Goal: Ask a question

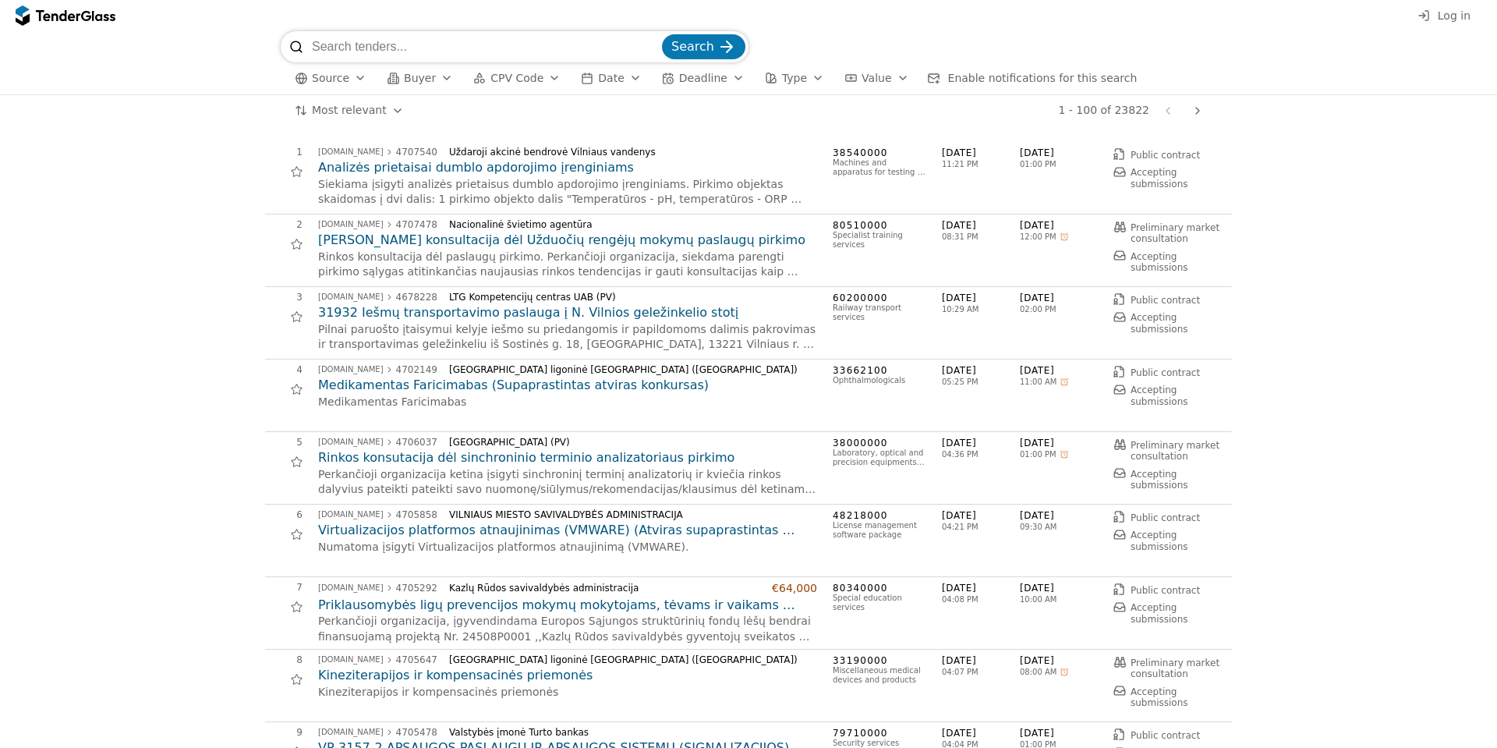
click at [639, 121] on div "1 - 100 of 23822 Previous page Next page" at bounding box center [813, 110] width 790 height 31
click at [512, 238] on h2 "[PERSON_NAME] konsultacija dėl Užduočių rengėjų mokymų paslaugų pirkimo" at bounding box center [567, 240] width 499 height 17
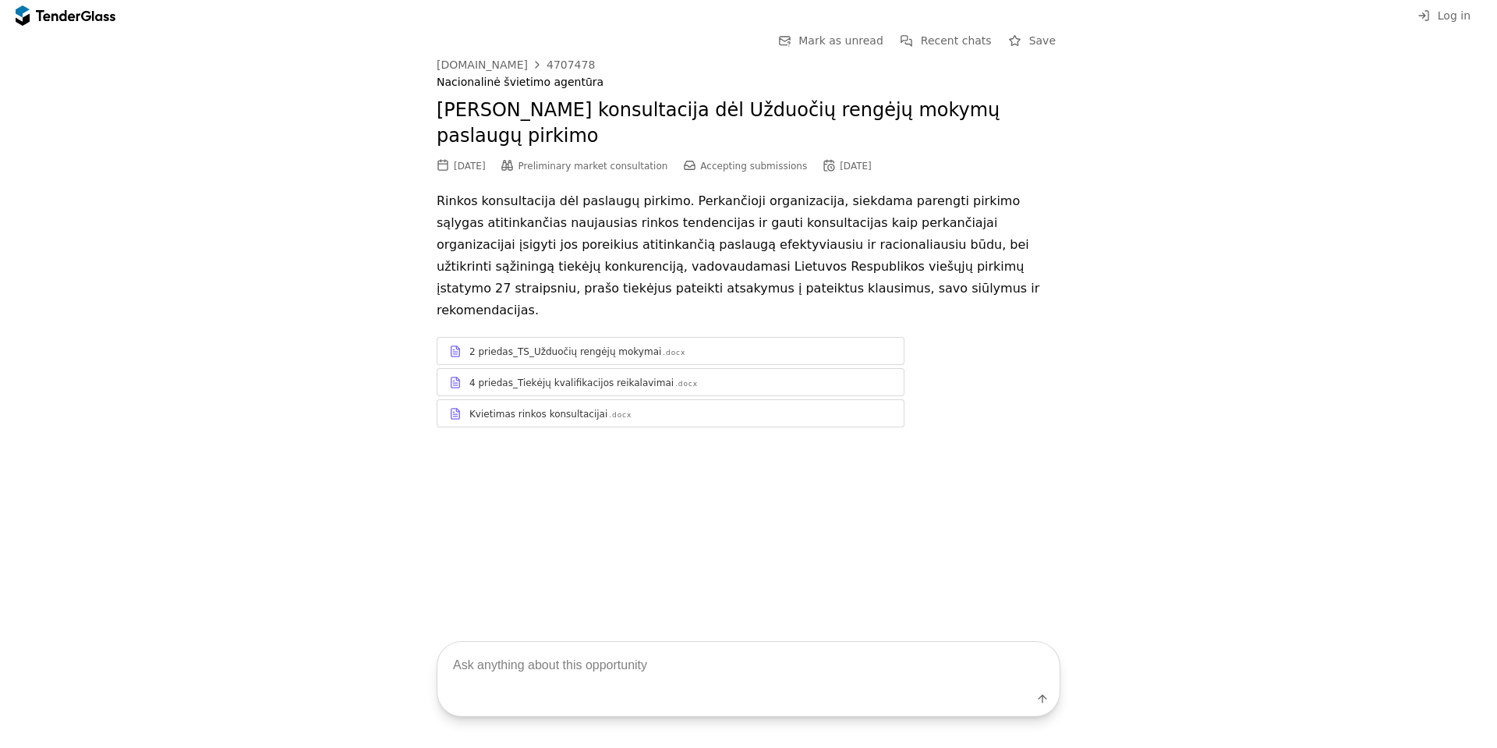
drag, startPoint x: 518, startPoint y: 651, endPoint x: 544, endPoint y: 618, distance: 41.6
click at [520, 651] on textarea at bounding box center [748, 665] width 622 height 46
type textarea "[DEMOGRAPHIC_DATA] pilnai apie dokumentus"
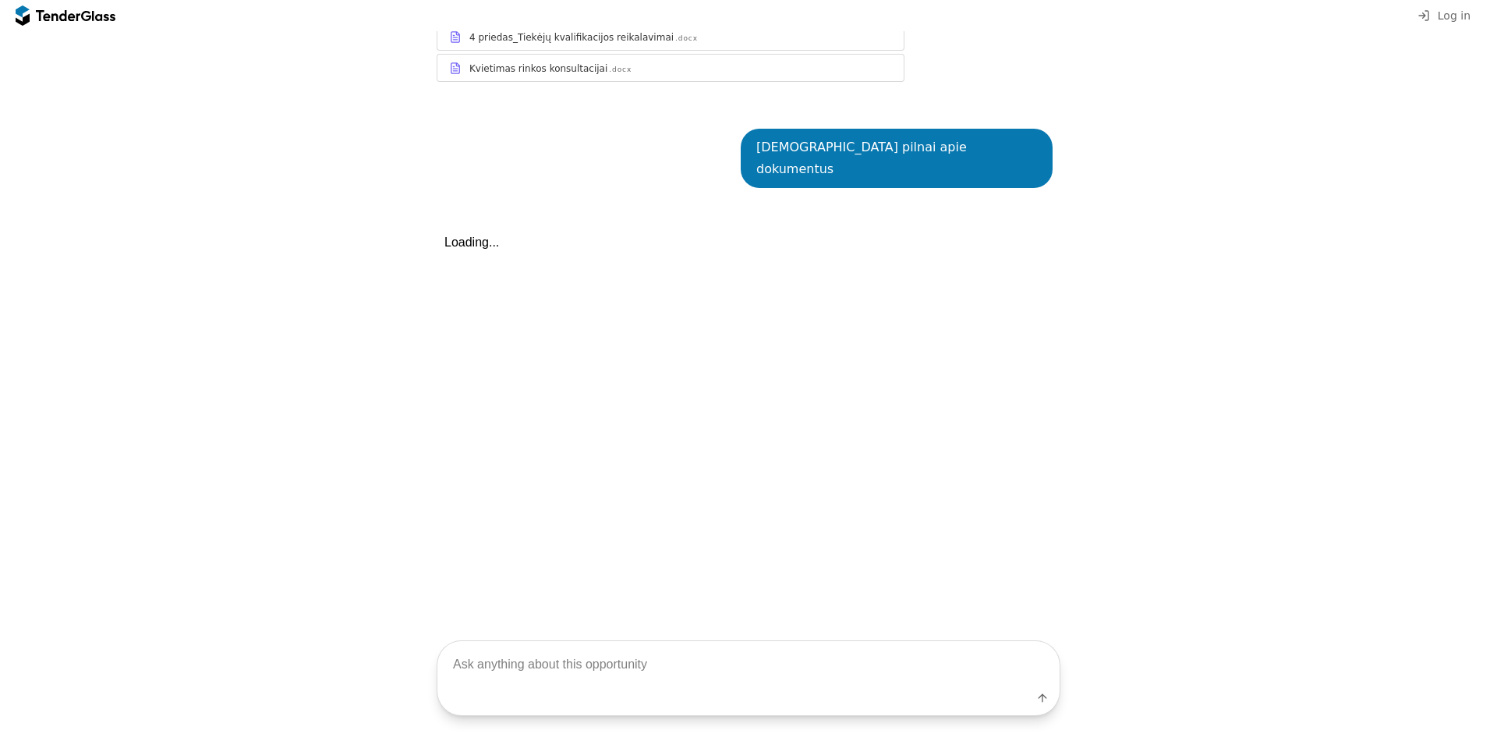
scroll to position [366, 0]
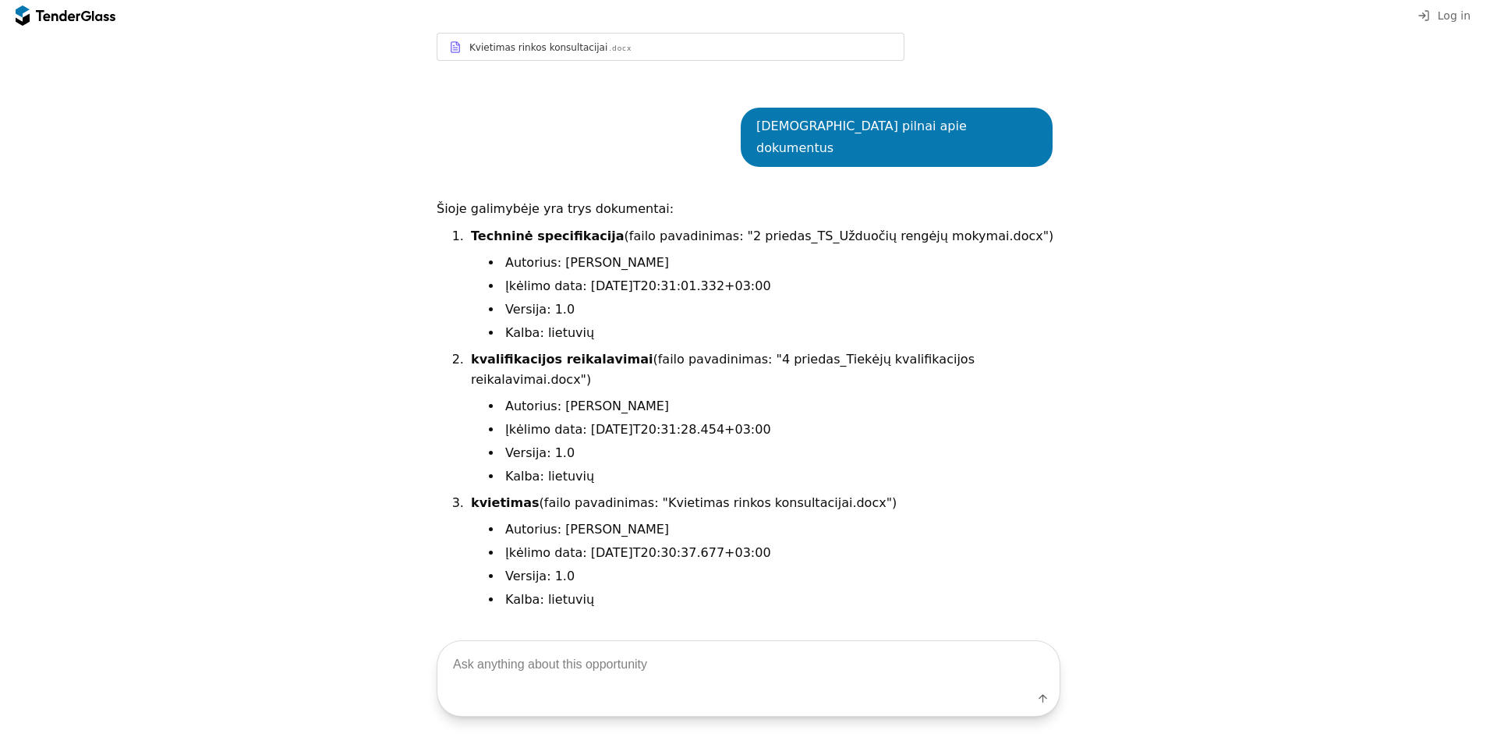
drag, startPoint x: 574, startPoint y: 688, endPoint x: 577, endPoint y: 678, distance: 10.4
click at [575, 684] on div "Label" at bounding box center [749, 679] width 624 height 76
drag, startPoint x: 577, startPoint y: 678, endPoint x: 585, endPoint y: 655, distance: 24.7
click at [578, 677] on textarea at bounding box center [748, 665] width 622 height 46
click at [585, 655] on textarea at bounding box center [748, 665] width 622 height 46
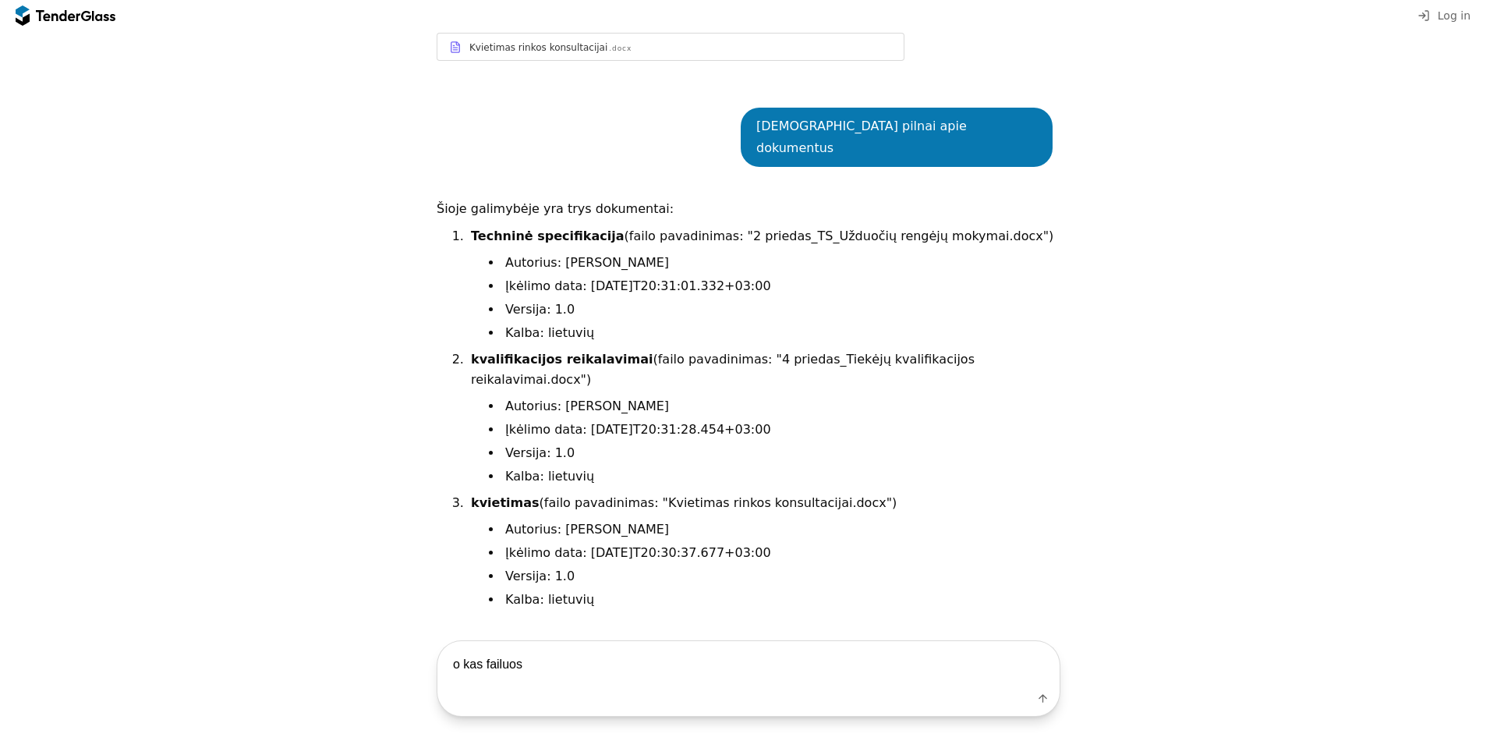
type textarea "o kas failuose"
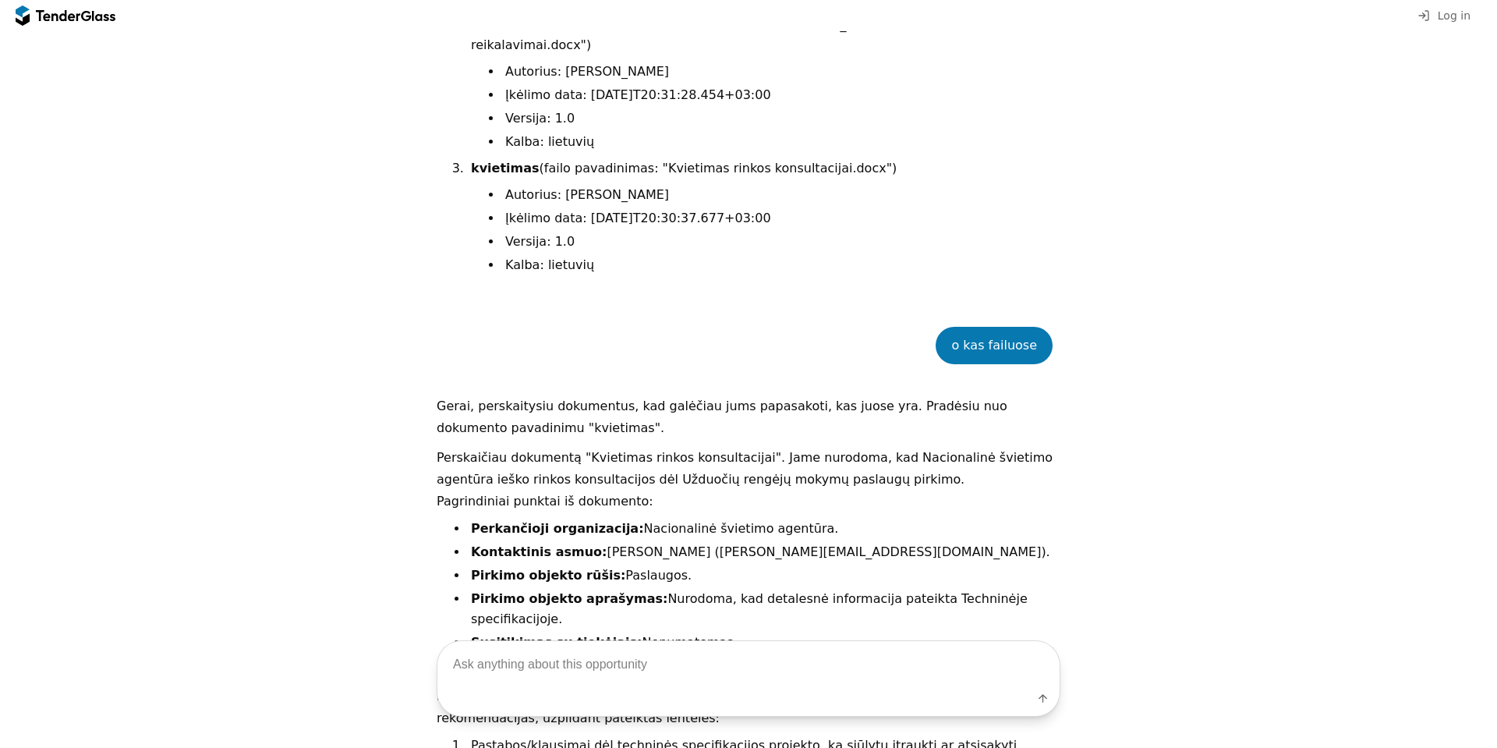
scroll to position [989, 0]
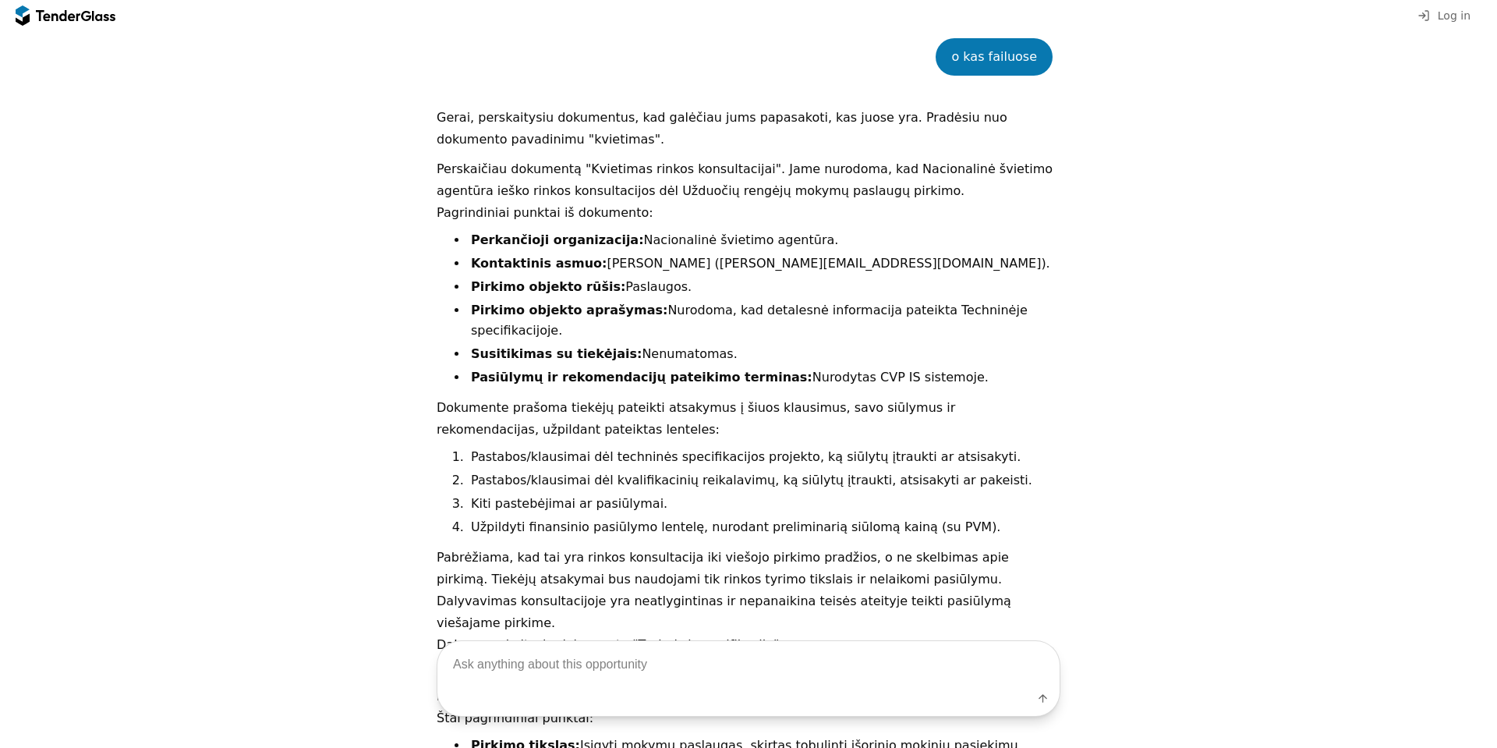
click at [647, 397] on p "Dokumente prašoma tiekėjų pateikti atsakymus į šiuos klausimus, savo siūlymus i…" at bounding box center [749, 419] width 624 height 44
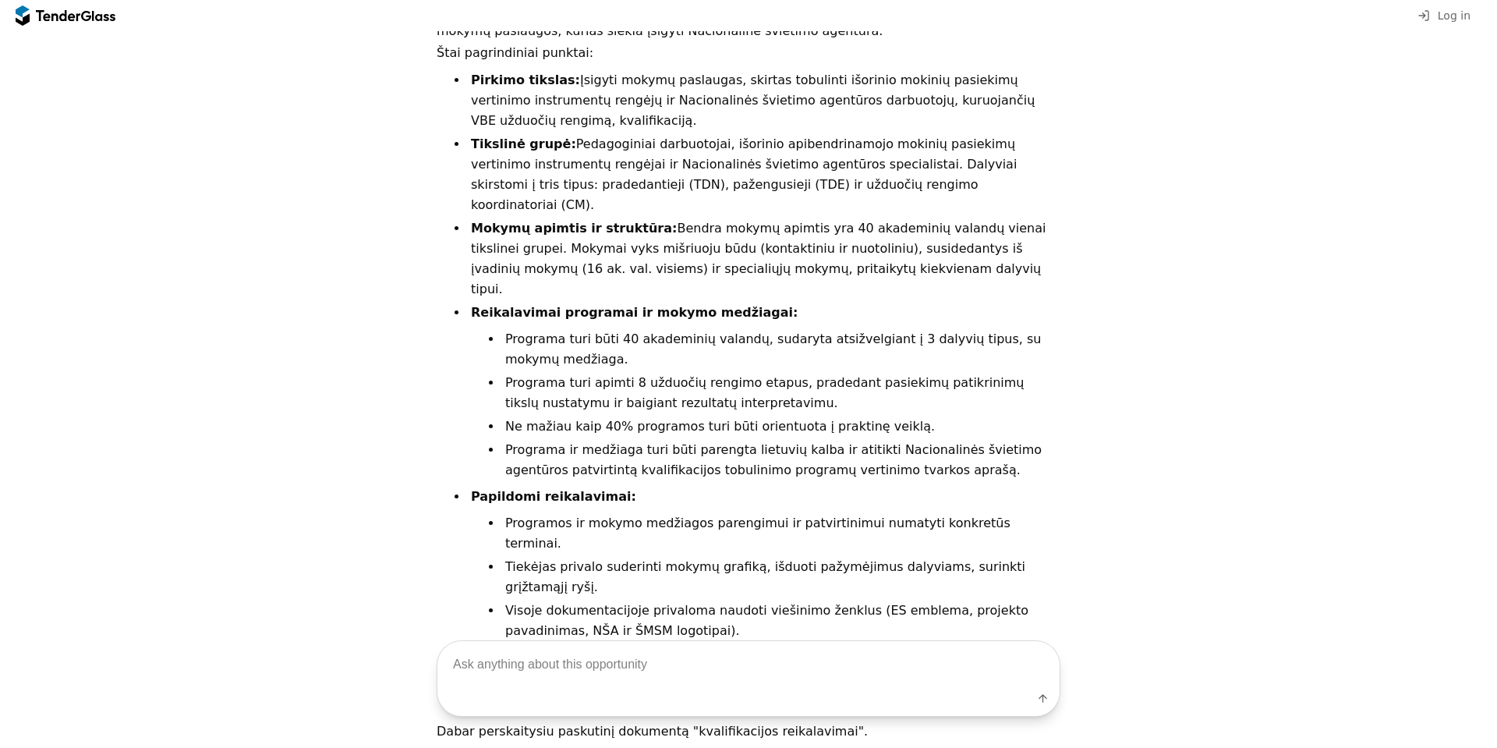
scroll to position [1660, 0]
